Goal: Communication & Community: Answer question/provide support

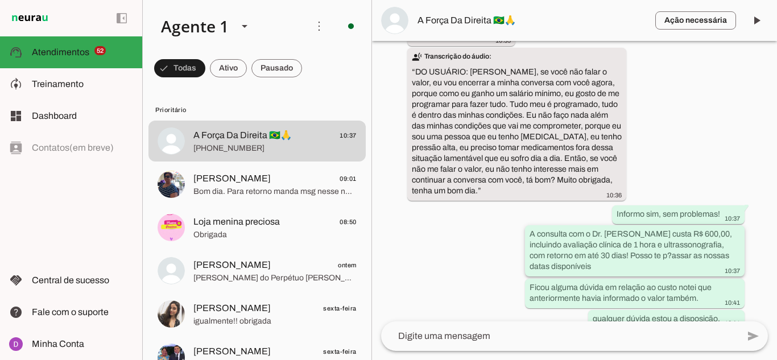
scroll to position [1260, 0]
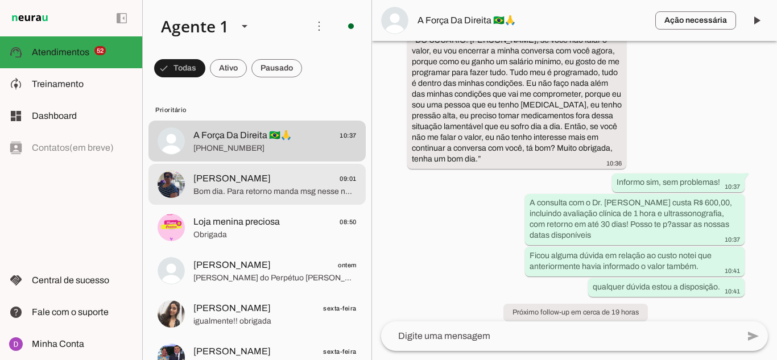
click at [218, 183] on span "[PERSON_NAME]" at bounding box center [231, 179] width 77 height 14
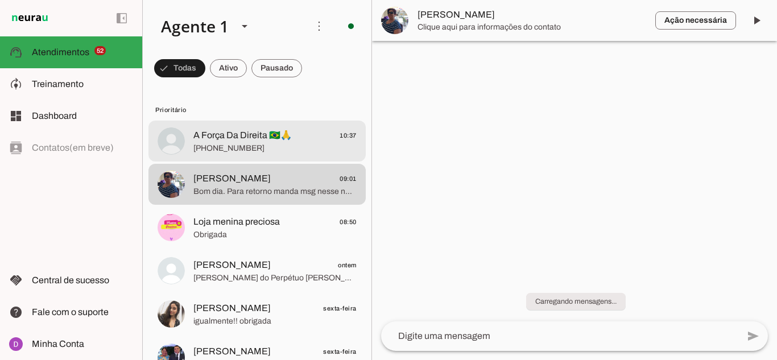
click at [224, 155] on md-item "A Força Da Direita 🇧🇷🙏 10:37 [PHONE_NUMBER]" at bounding box center [256, 141] width 217 height 41
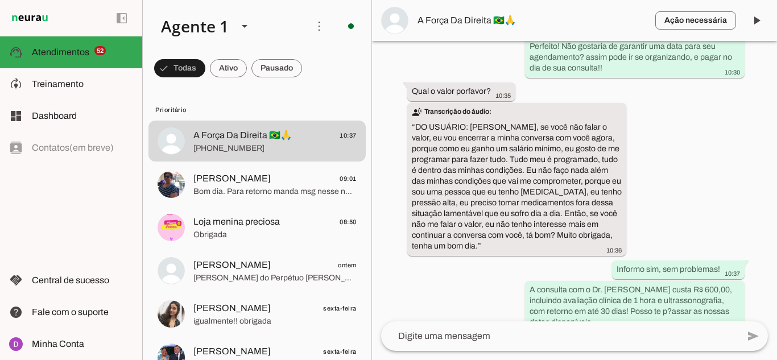
scroll to position [1260, 0]
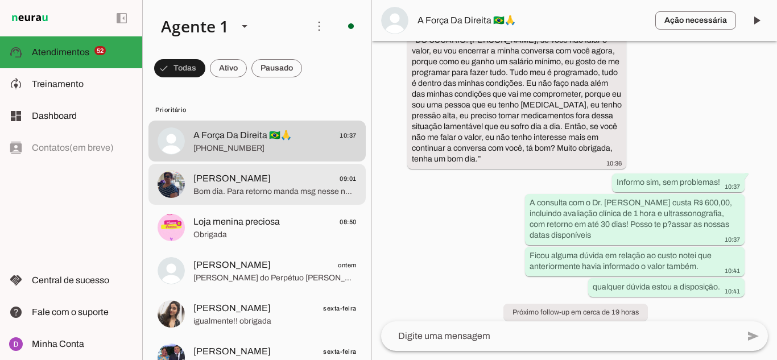
click at [226, 176] on span "[PERSON_NAME]" at bounding box center [231, 179] width 77 height 14
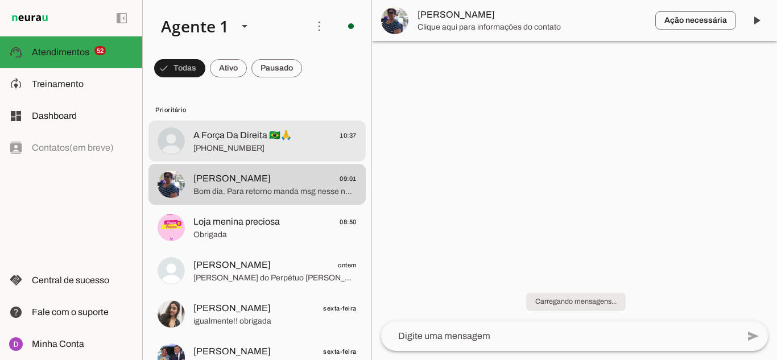
click at [226, 151] on span "[PHONE_NUMBER]" at bounding box center [274, 148] width 163 height 11
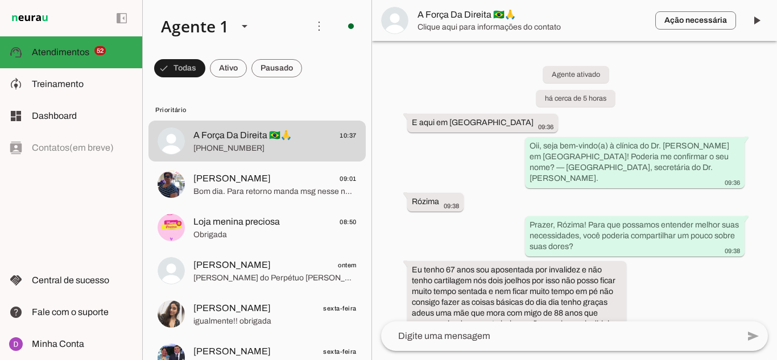
scroll to position [1260, 0]
